Goal: Find specific page/section: Find specific page/section

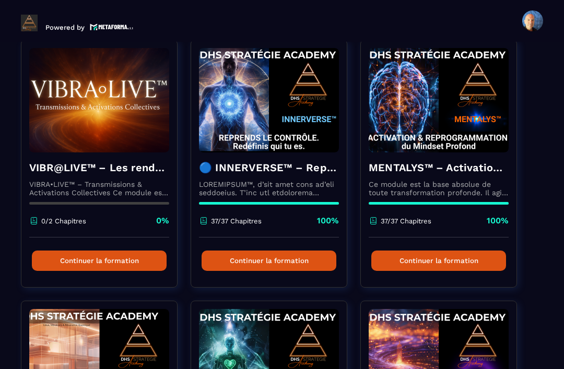
scroll to position [92, 0]
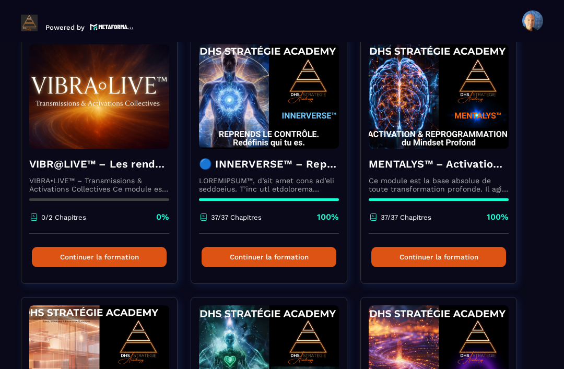
click at [95, 162] on h4 "VIBR@LIVE™ – Les rendez-vous d’intégration vivante" at bounding box center [99, 164] width 140 height 15
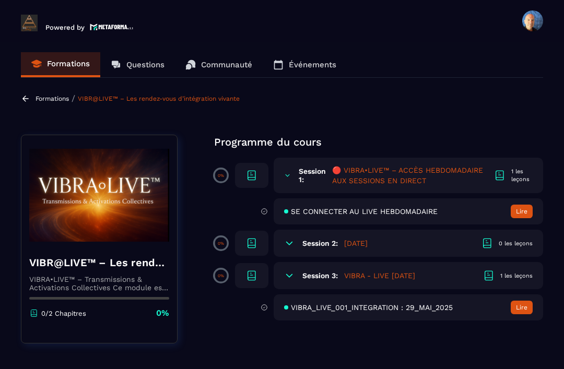
click at [47, 101] on p "Formations" at bounding box center [51, 98] width 33 height 7
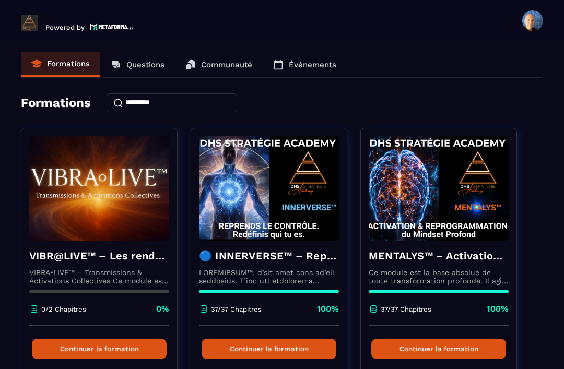
scroll to position [-2, 0]
